Goal: Information Seeking & Learning: Learn about a topic

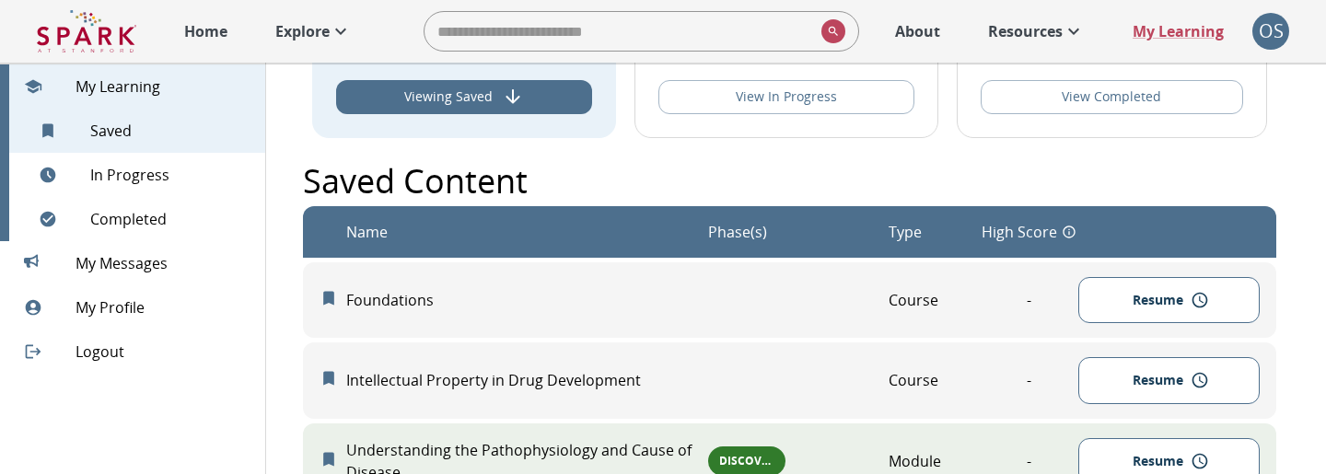
click at [189, 29] on p "Home" at bounding box center [205, 31] width 43 height 22
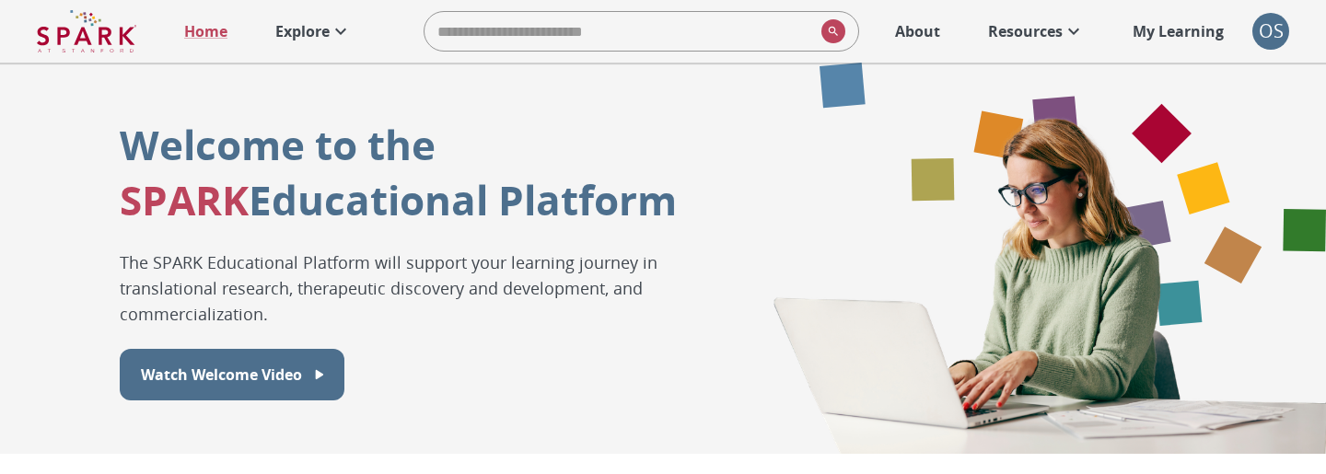
click at [331, 36] on icon at bounding box center [341, 31] width 22 height 22
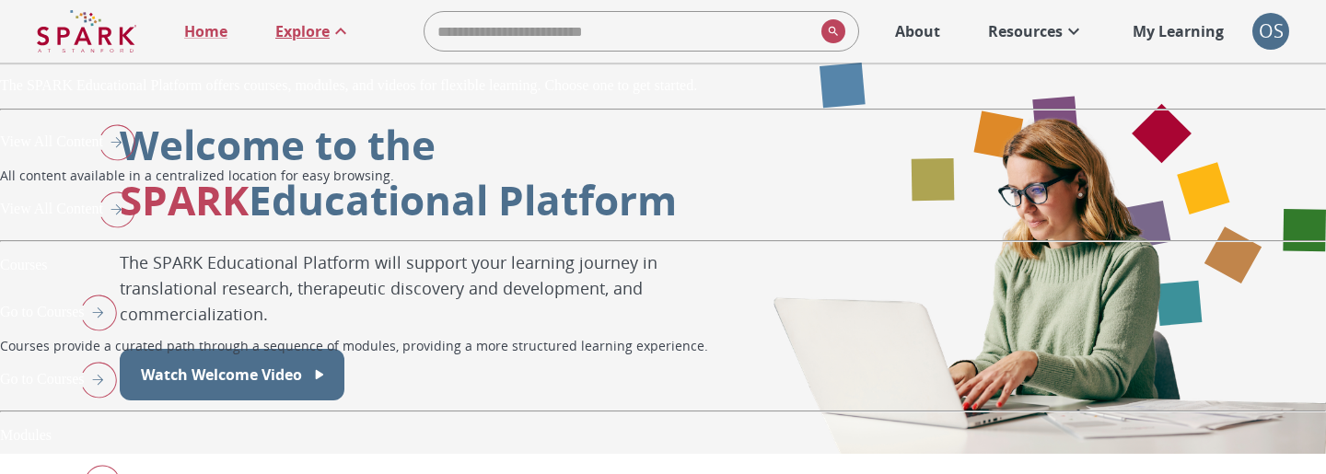
click at [135, 233] on img "View All Content" at bounding box center [112, 209] width 46 height 48
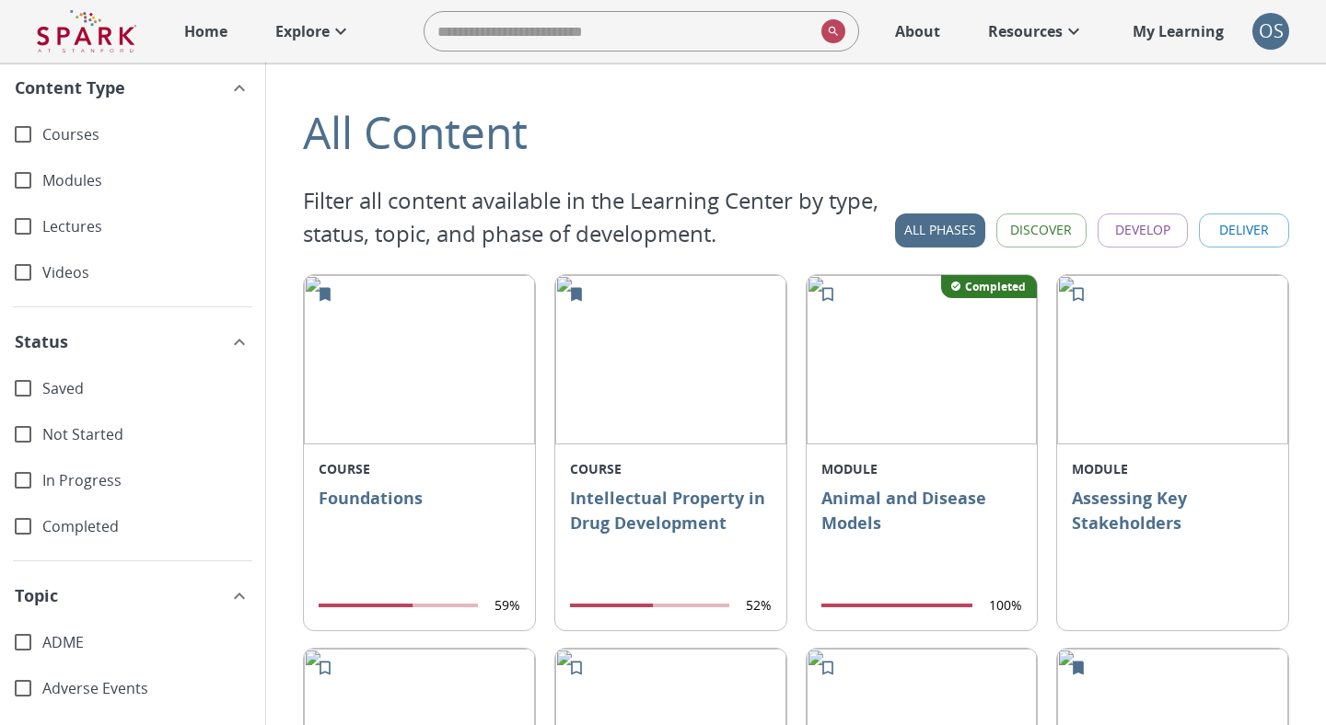
click at [73, 267] on span "Videos" at bounding box center [146, 272] width 208 height 21
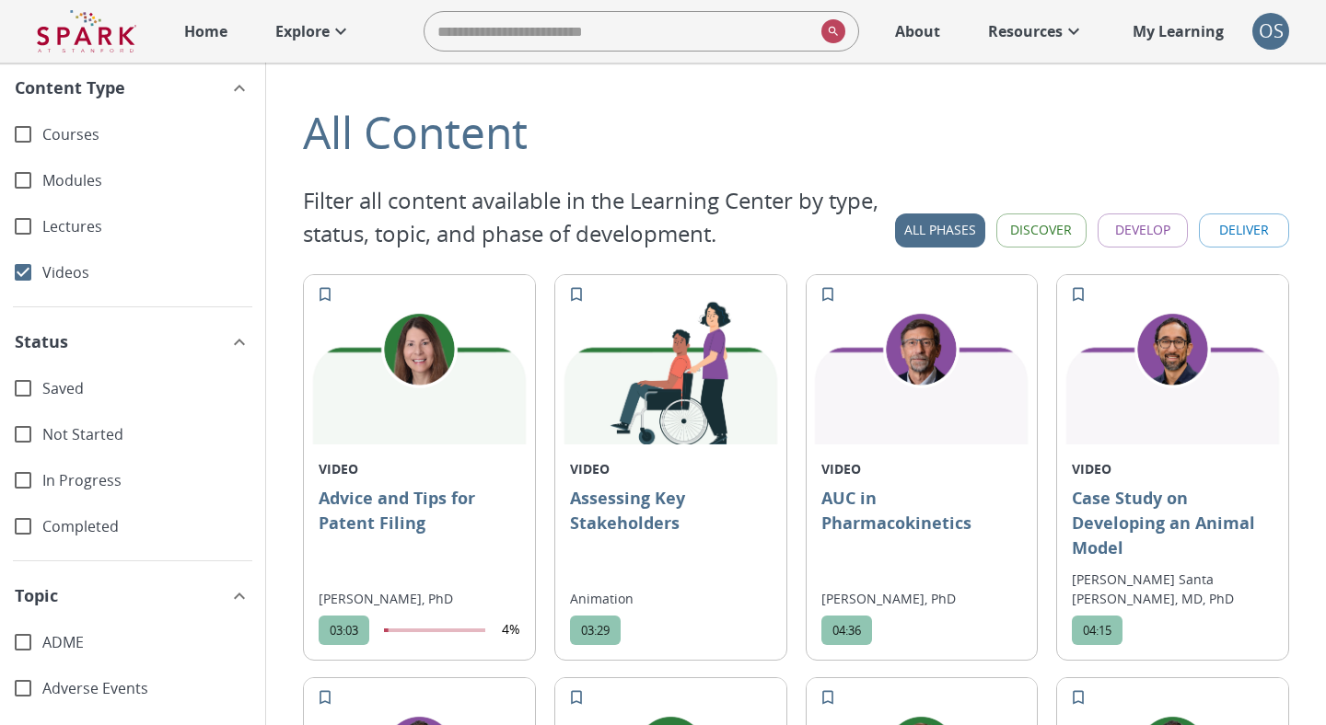
click at [103, 235] on span "Lectures" at bounding box center [146, 226] width 208 height 21
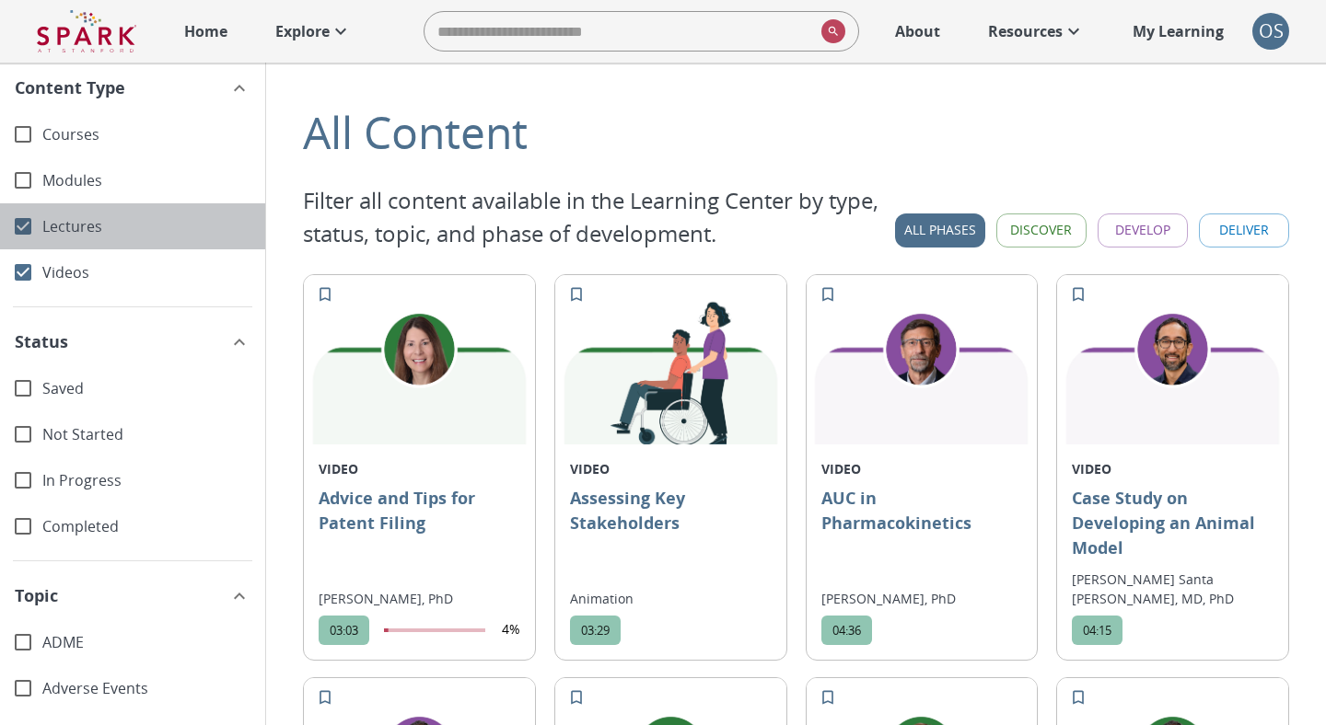
click at [102, 235] on span "Lectures" at bounding box center [146, 226] width 208 height 21
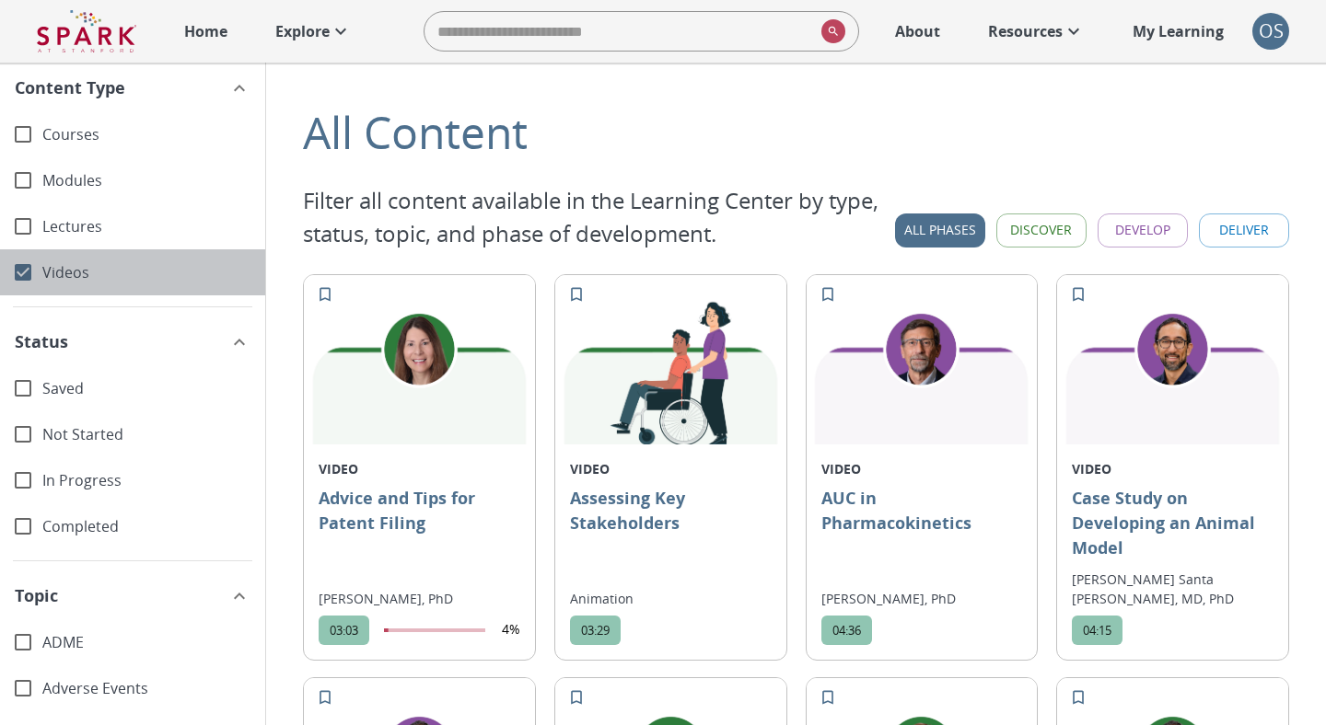
click at [106, 272] on span "Videos" at bounding box center [146, 272] width 208 height 21
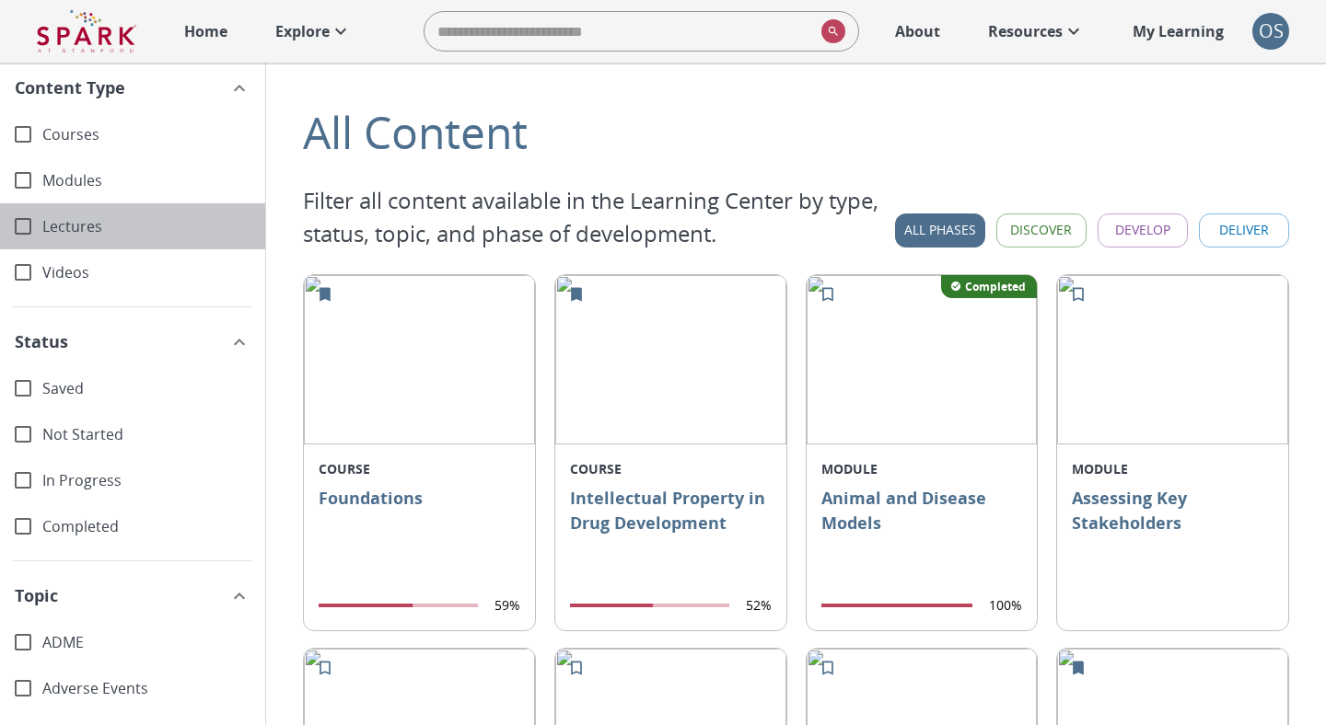
click at [106, 231] on span "Lectures" at bounding box center [146, 226] width 208 height 21
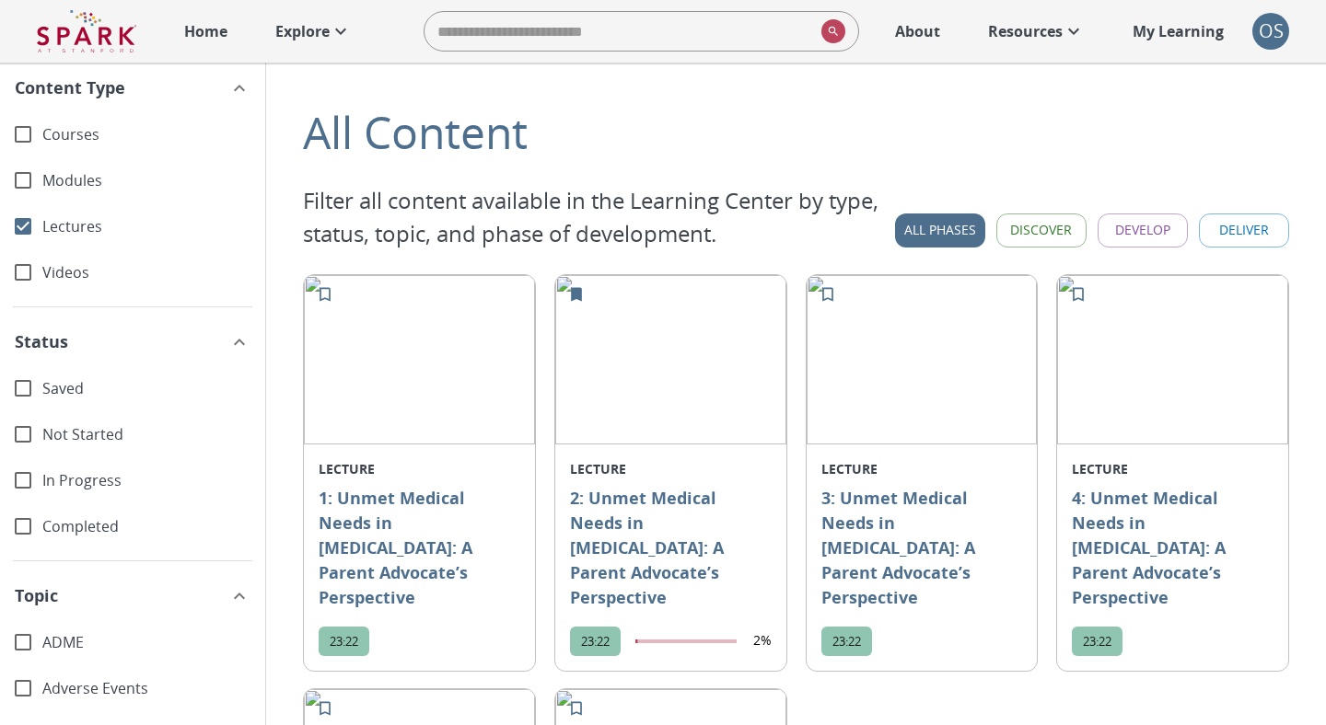
click at [104, 268] on span "Videos" at bounding box center [146, 272] width 208 height 21
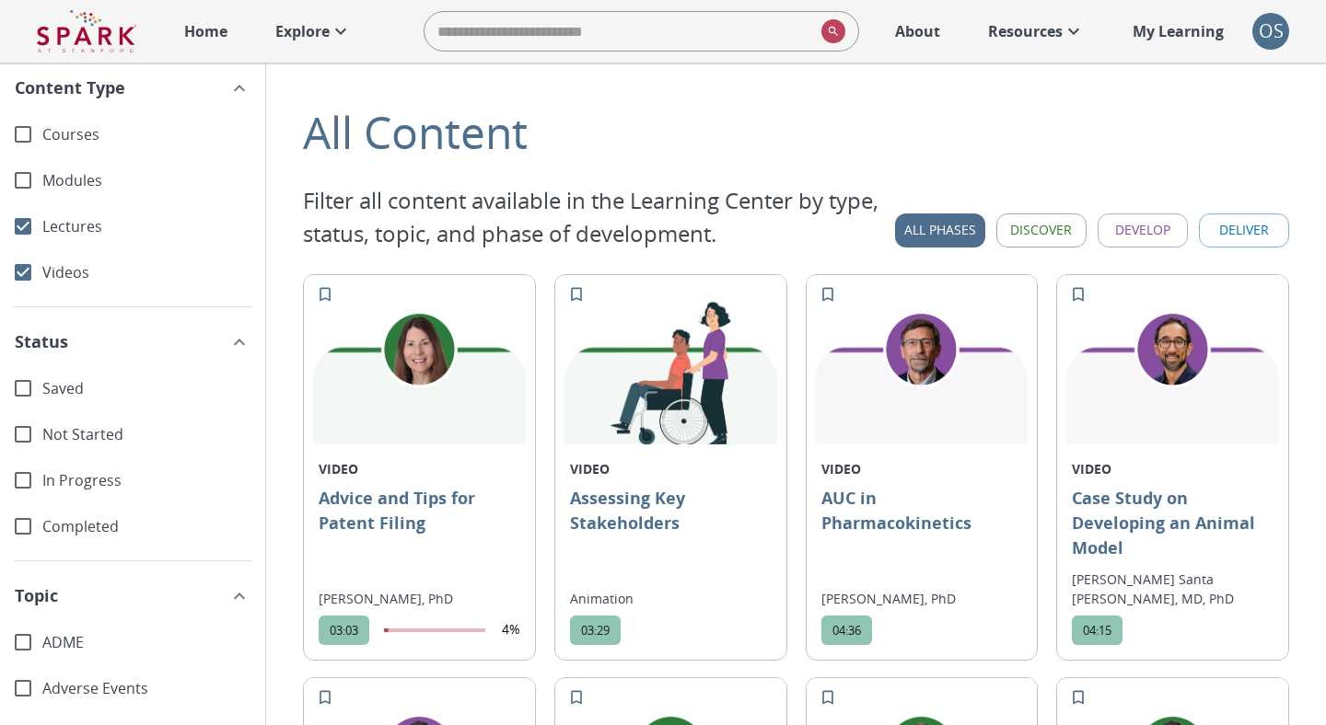
click at [100, 244] on div "Lectures" at bounding box center [132, 226] width 265 height 46
click at [98, 278] on span "Videos" at bounding box center [146, 272] width 208 height 21
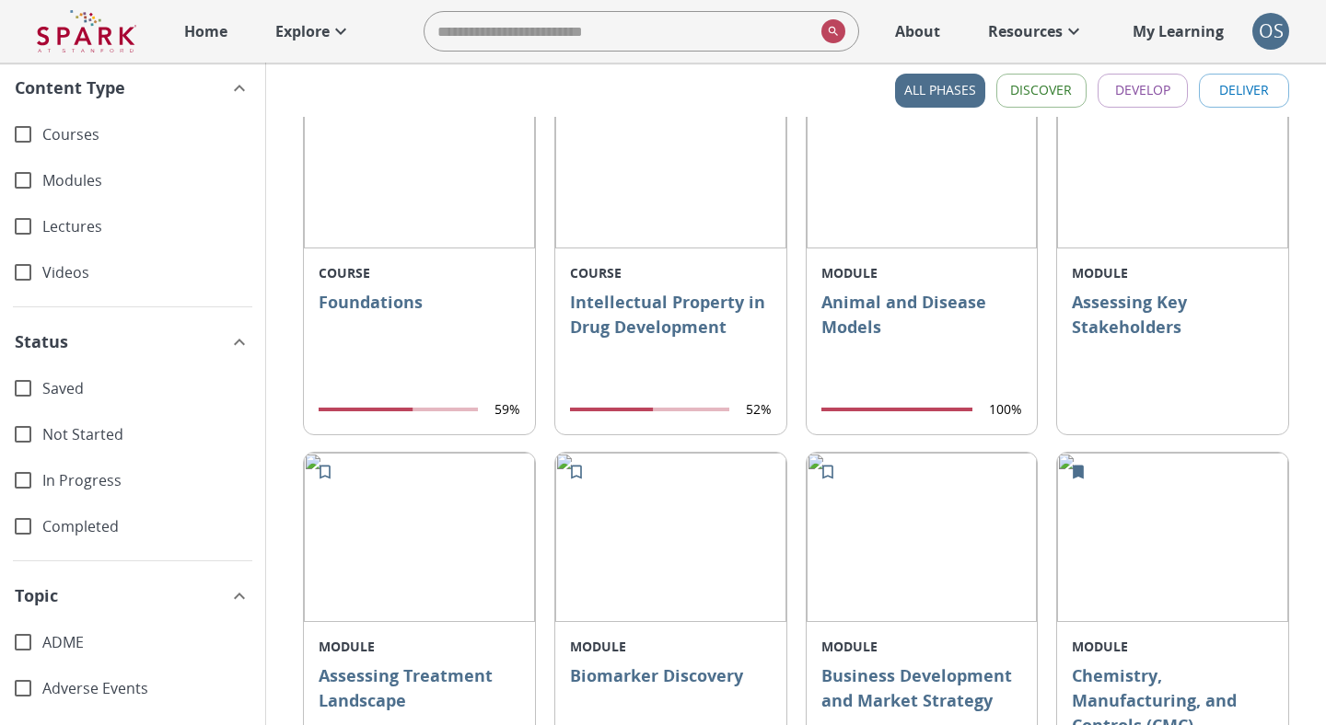
scroll to position [199, 0]
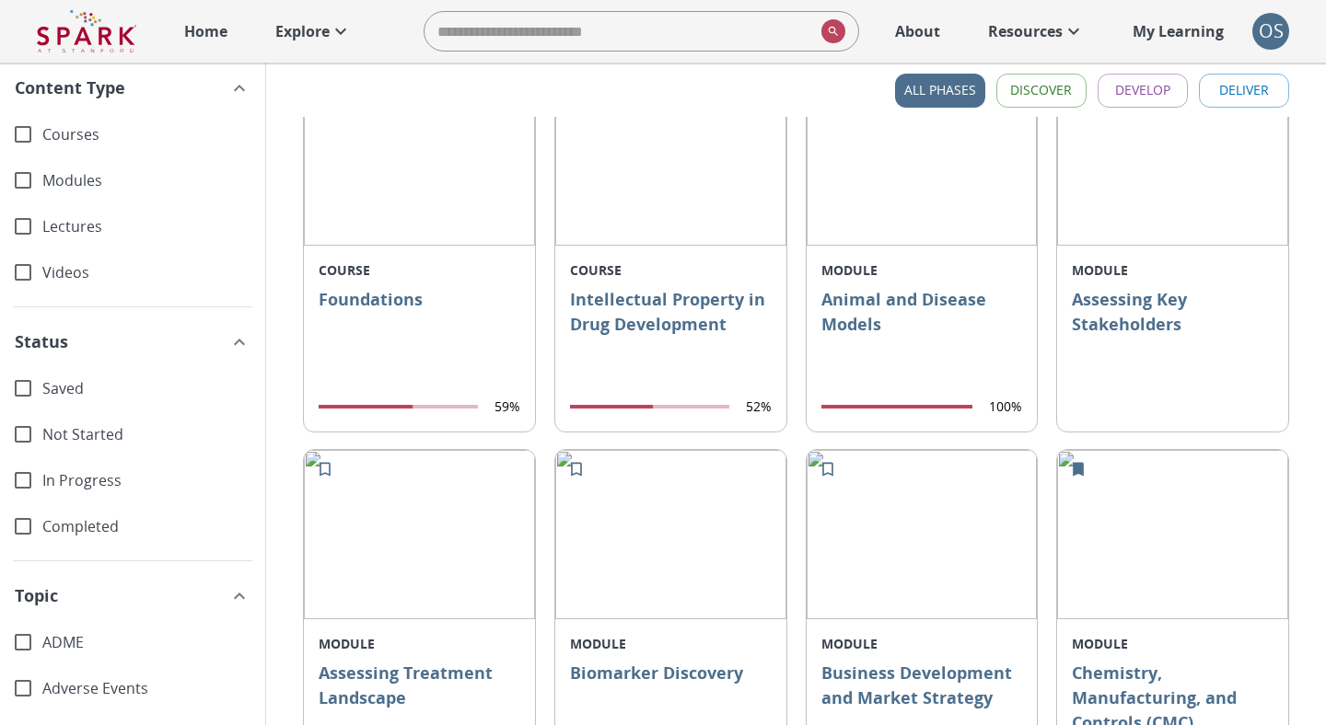
click at [76, 431] on span "Not Started" at bounding box center [146, 434] width 208 height 21
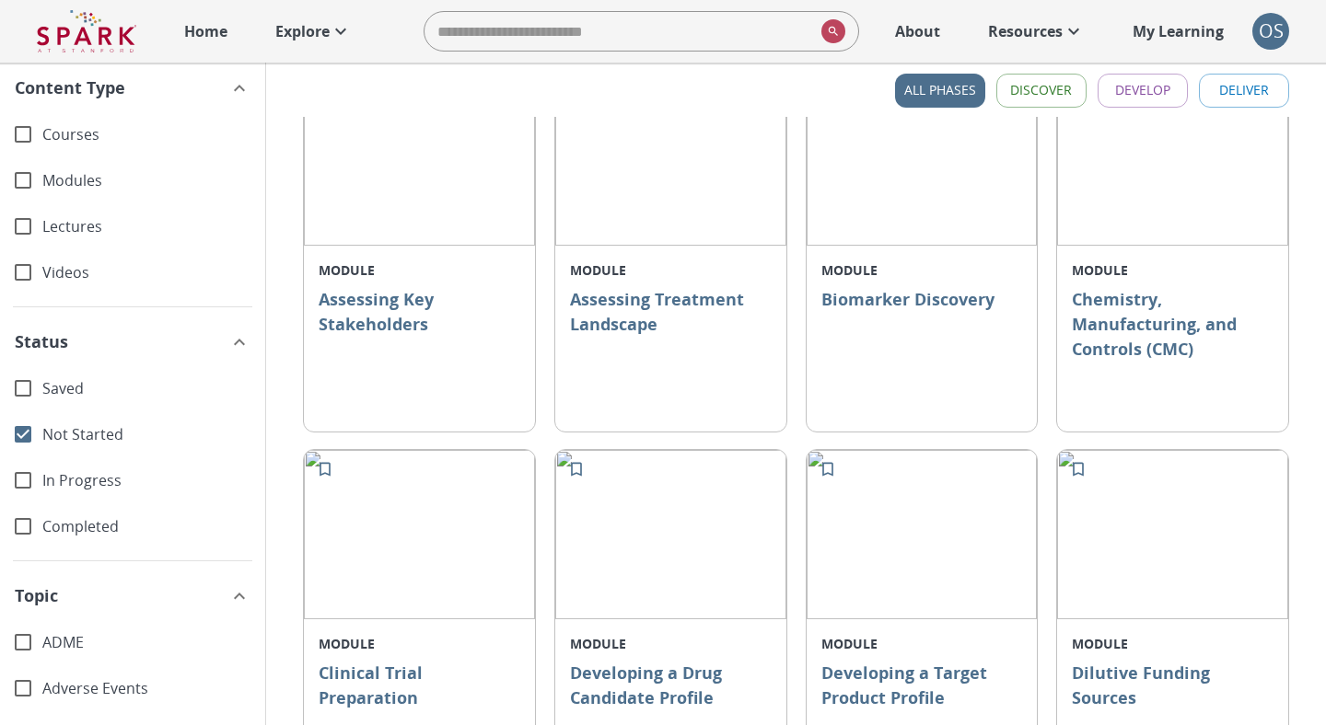
click at [76, 431] on span "Not Started" at bounding box center [146, 434] width 208 height 21
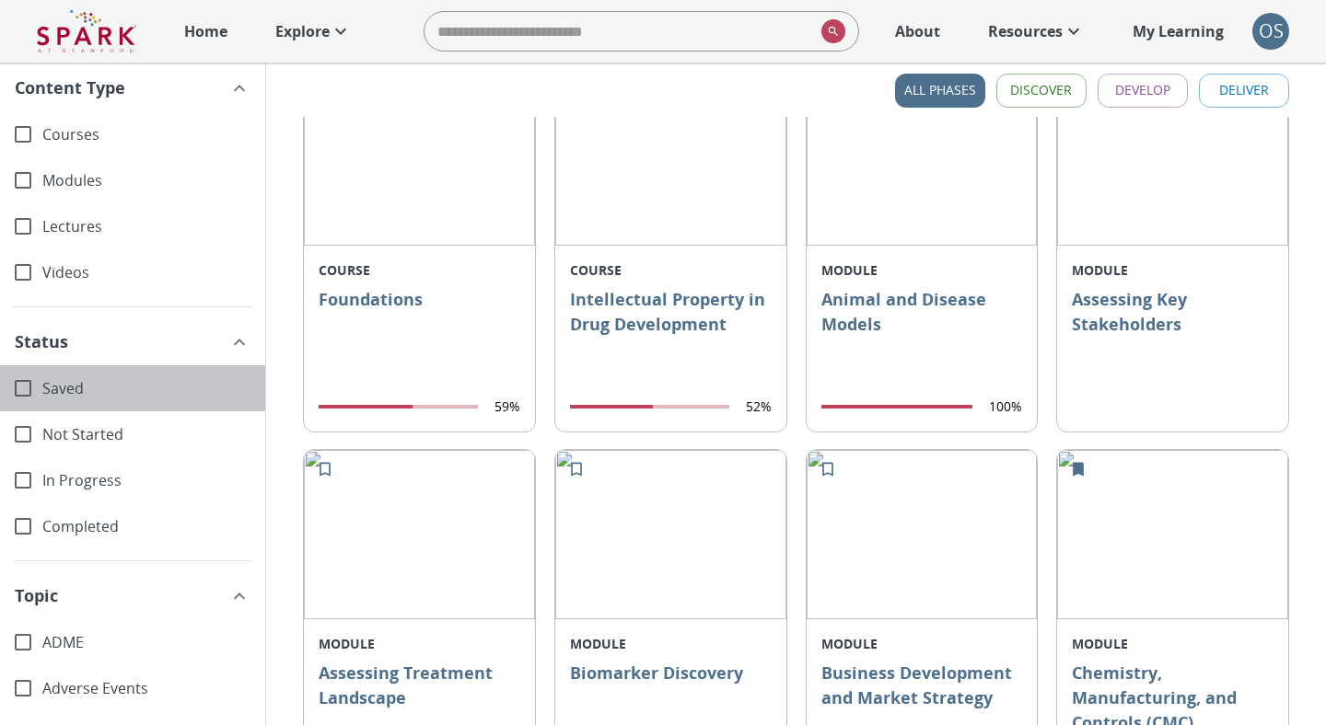
click at [75, 387] on span "Saved" at bounding box center [146, 388] width 208 height 21
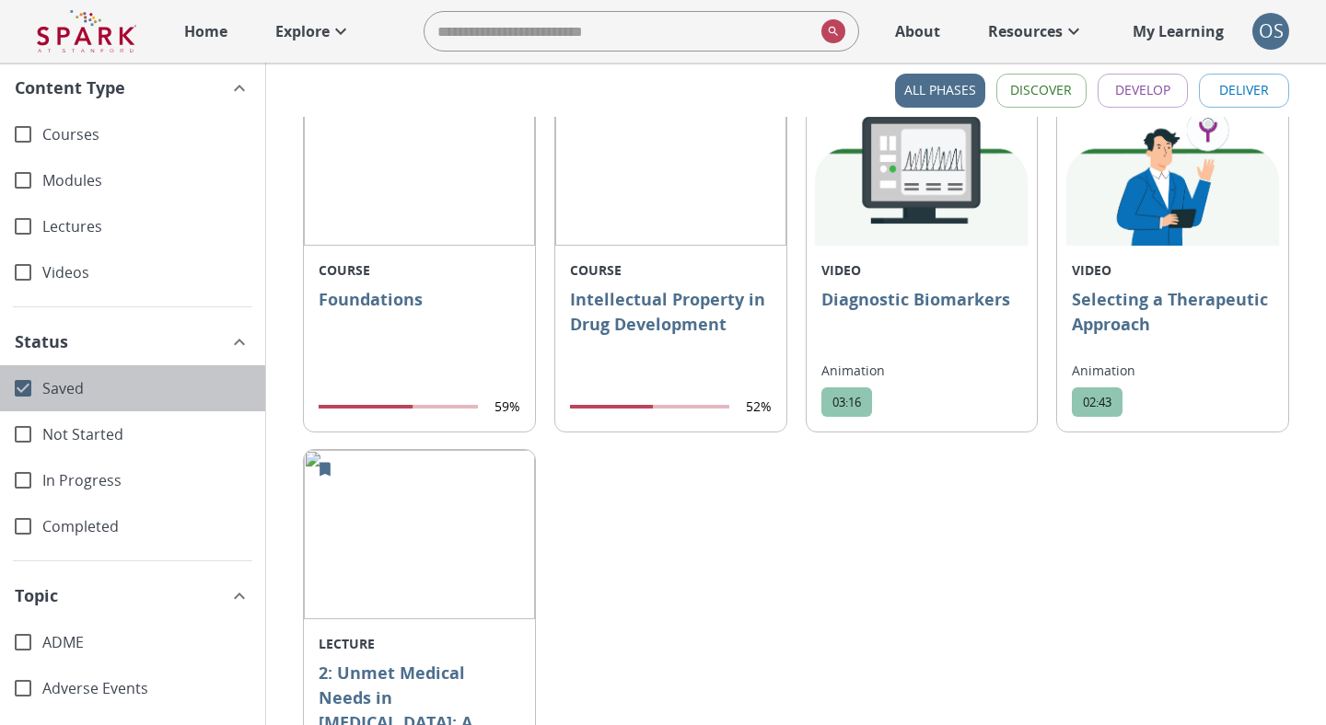
click at [75, 387] on span "Saved" at bounding box center [146, 388] width 208 height 21
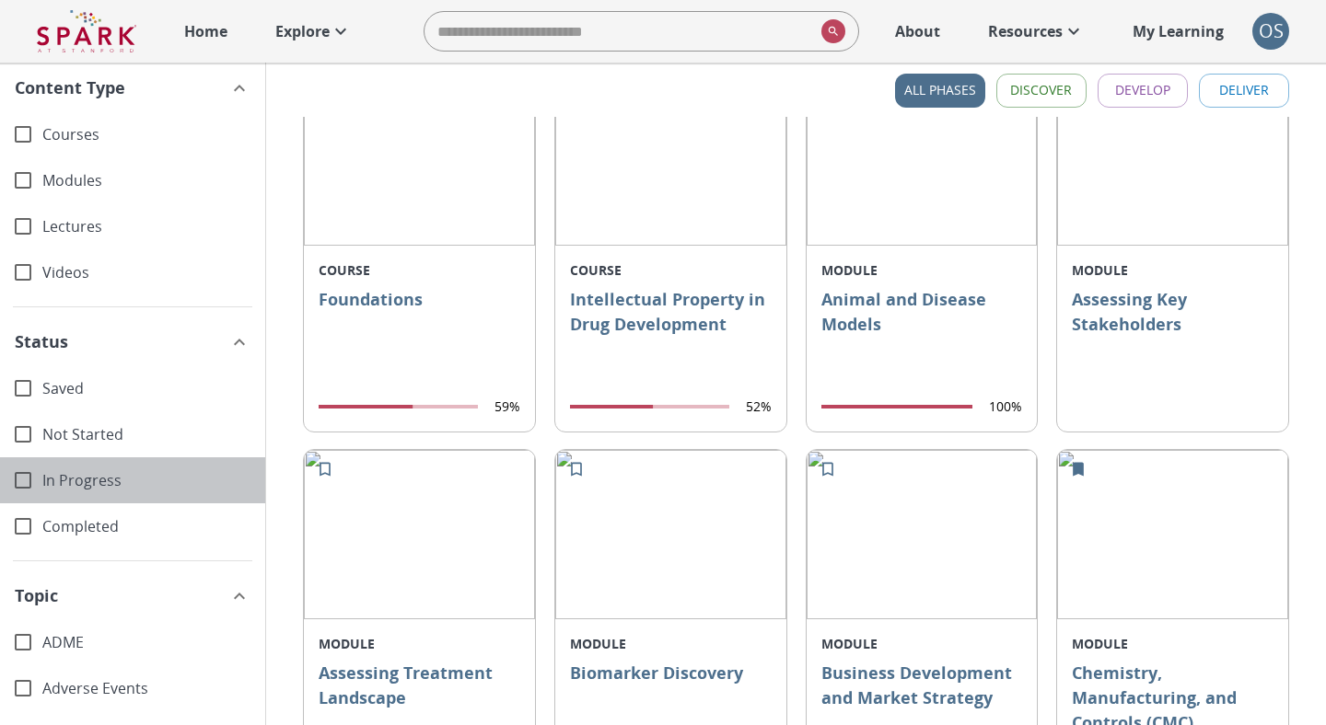
click at [70, 473] on span "In Progress" at bounding box center [146, 480] width 208 height 21
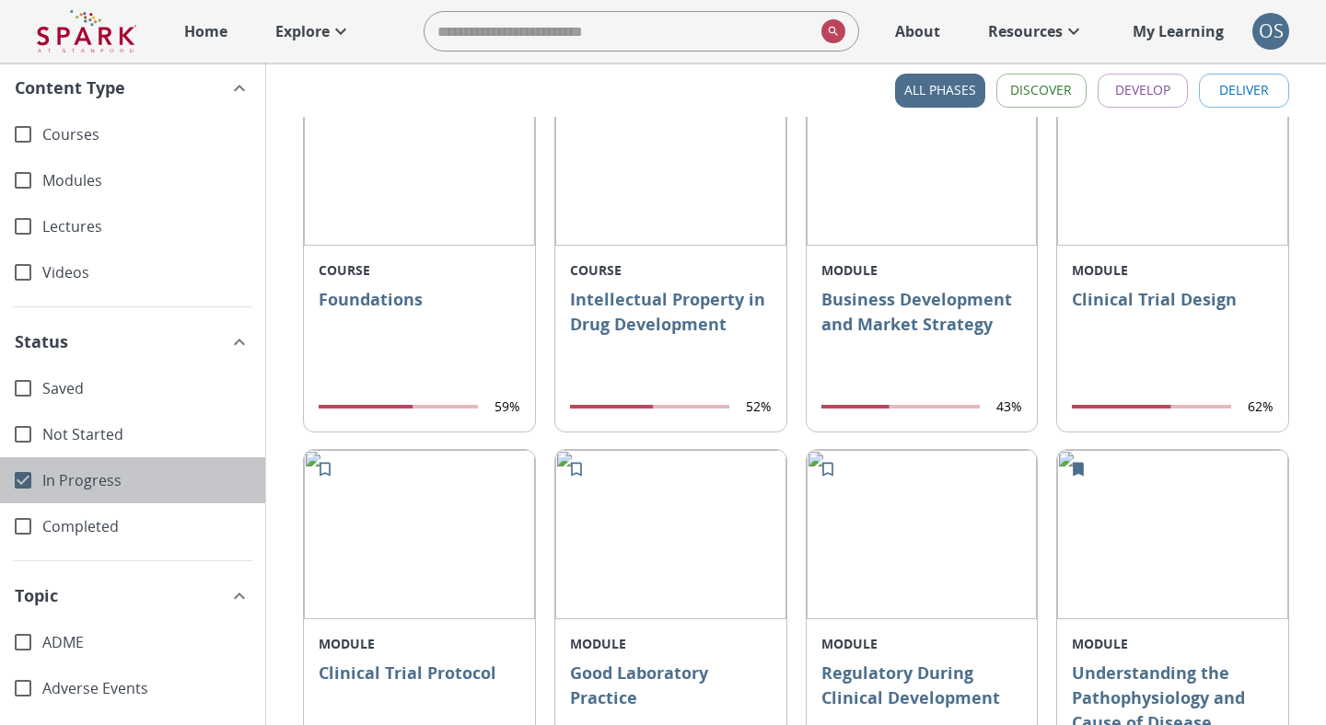
click at [70, 473] on span "In Progress" at bounding box center [146, 480] width 208 height 21
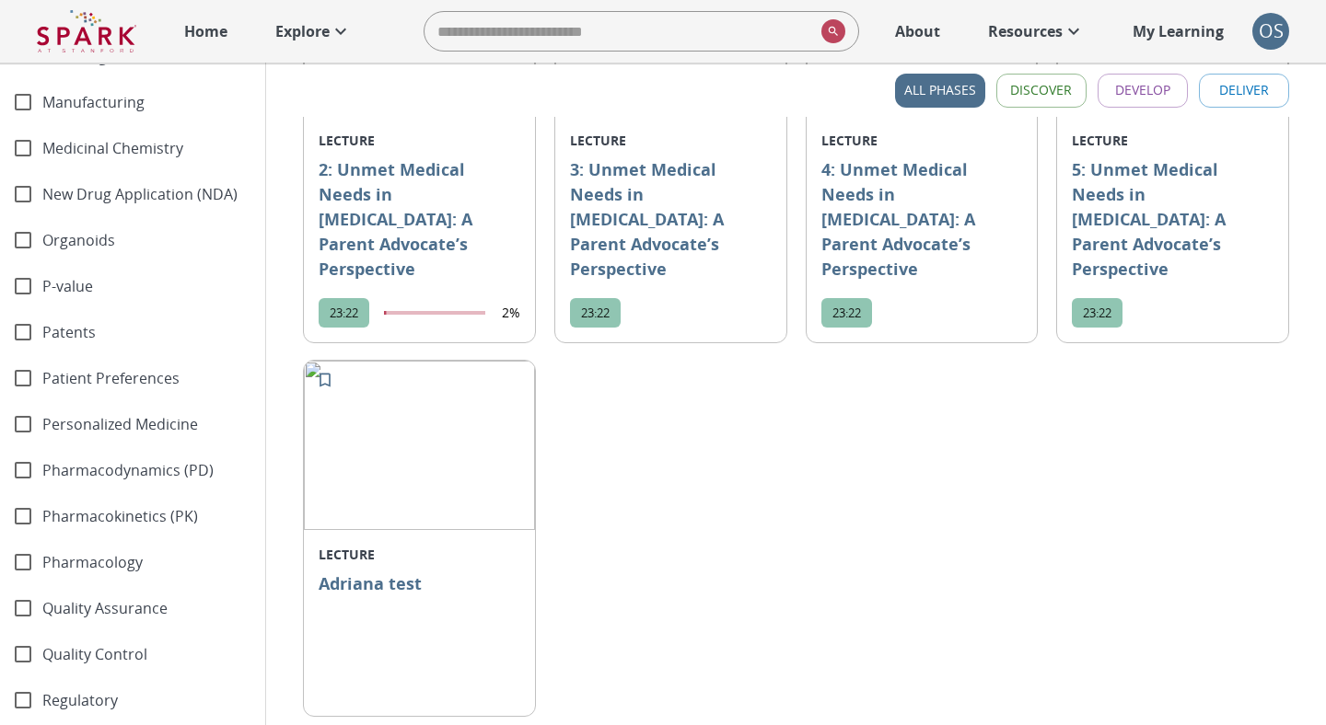
scroll to position [1977, 0]
